Goal: Find specific page/section: Find specific page/section

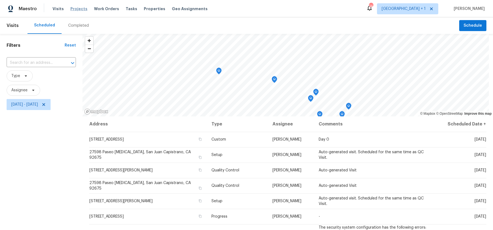
scroll to position [125, 0]
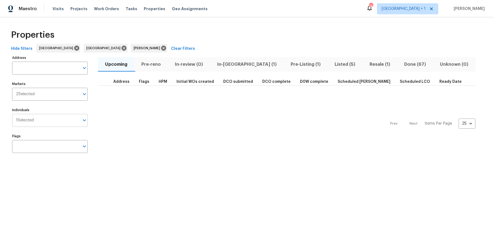
click at [40, 116] on input "Individuals" at bounding box center [57, 120] width 46 height 13
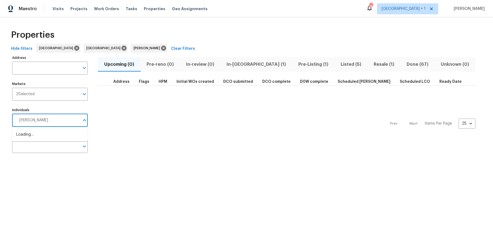
type input "[PERSON_NAME]"
click at [20, 139] on input "checkbox" at bounding box center [22, 138] width 12 height 12
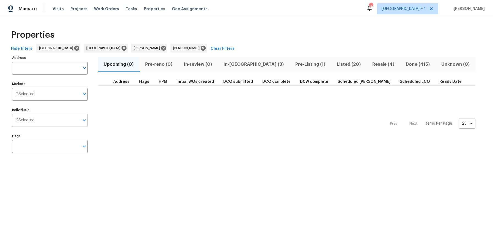
click at [34, 124] on div "2 Selected Individuals" at bounding box center [50, 120] width 76 height 13
type input "[PERSON_NAME]"
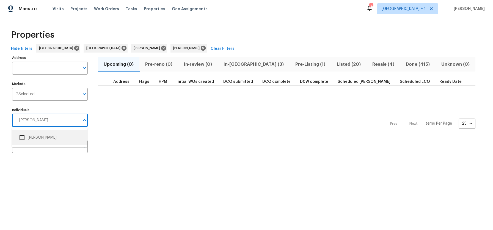
click at [23, 136] on input "checkbox" at bounding box center [22, 138] width 12 height 12
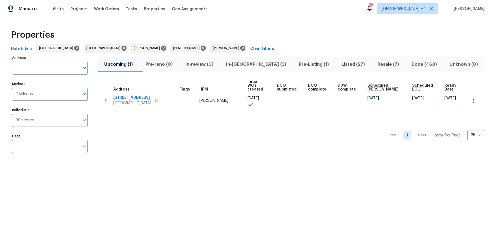
click at [31, 125] on div "3 Selected Individuals" at bounding box center [50, 120] width 76 height 13
type input "[PERSON_NAME]"
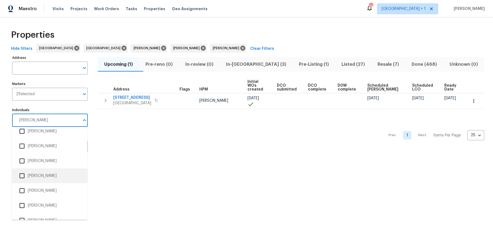
scroll to position [41, 0]
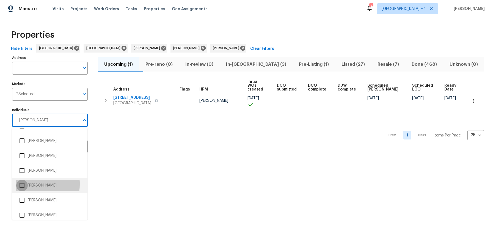
click at [23, 184] on input "checkbox" at bounding box center [22, 186] width 12 height 12
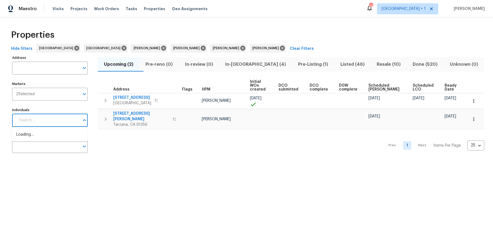
click at [36, 120] on input "Individuals" at bounding box center [48, 120] width 64 height 13
type input "[PERSON_NAME]"
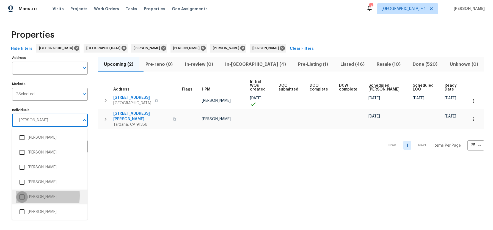
click at [24, 196] on input "checkbox" at bounding box center [22, 197] width 12 height 12
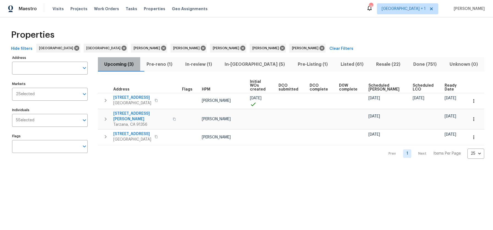
click at [125, 65] on span "Upcoming (3)" at bounding box center [119, 65] width 36 height 8
click at [167, 65] on span "Pre-reno (1)" at bounding box center [160, 65] width 32 height 8
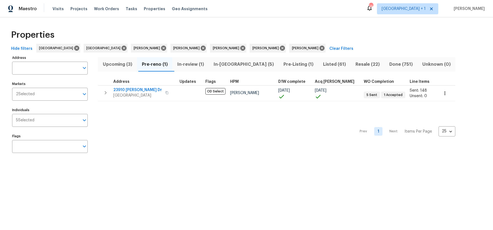
click at [121, 65] on span "Upcoming (3)" at bounding box center [117, 65] width 32 height 8
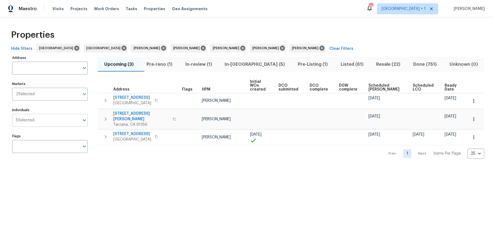
click at [53, 120] on input "Individuals" at bounding box center [56, 120] width 45 height 13
type input "[PERSON_NAME]"
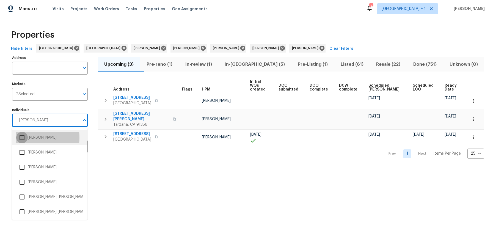
click at [21, 138] on input "checkbox" at bounding box center [22, 138] width 12 height 12
